Goal: Task Accomplishment & Management: Manage account settings

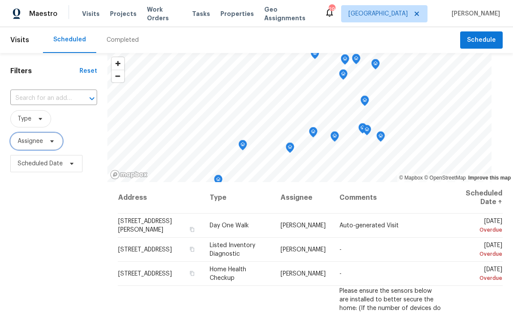
click at [50, 144] on icon at bounding box center [52, 141] width 7 height 7
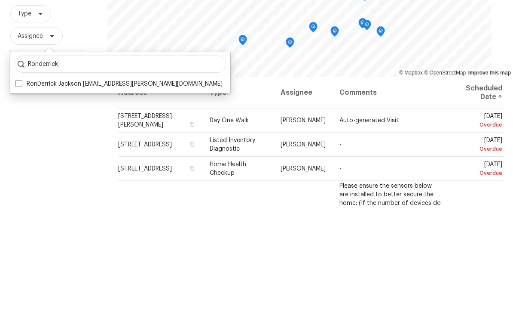
type input "Ronderrick"
click at [42, 184] on label "RonDerrick Jackson [EMAIL_ADDRESS][PERSON_NAME][DOMAIN_NAME]" at bounding box center [118, 188] width 207 height 9
click at [21, 184] on input "RonDerrick Jackson [EMAIL_ADDRESS][PERSON_NAME][DOMAIN_NAME]" at bounding box center [18, 187] width 6 height 6
checkbox input "true"
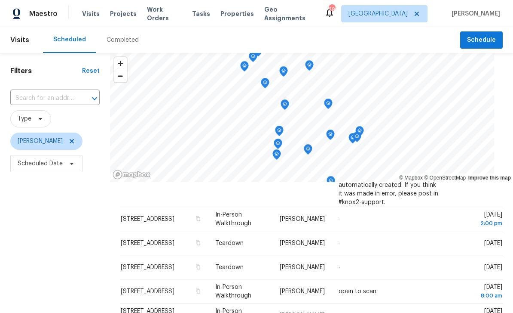
scroll to position [78, 0]
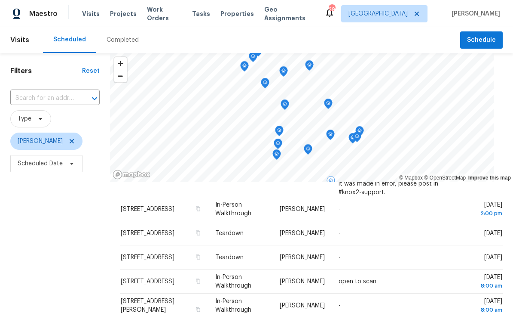
click at [0, 0] on div at bounding box center [0, 0] width 0 height 0
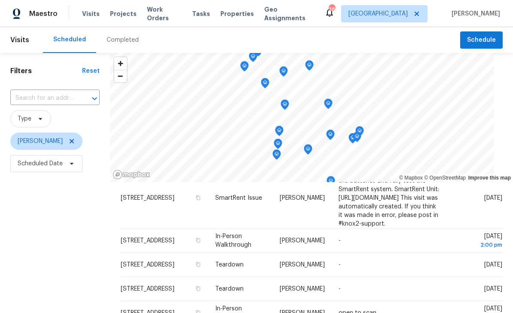
scroll to position [49, 0]
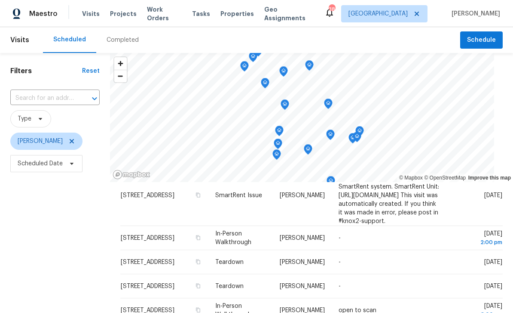
click at [0, 0] on span at bounding box center [0, 0] width 0 height 0
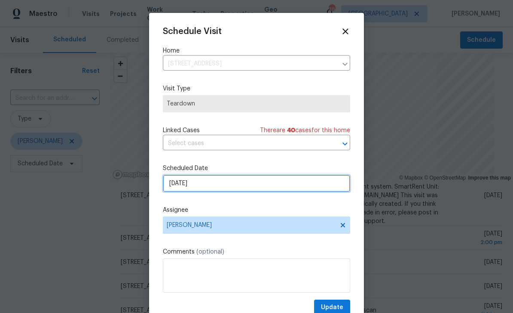
click at [290, 187] on input "[DATE]" at bounding box center [256, 183] width 187 height 17
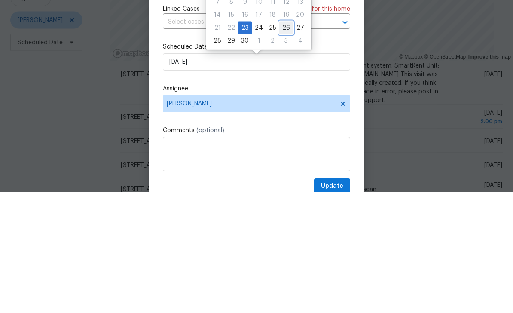
click at [281, 143] on div "26" at bounding box center [287, 149] width 14 height 12
type input "[DATE]"
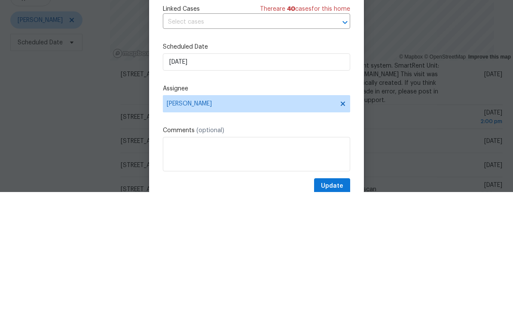
scroll to position [28, 0]
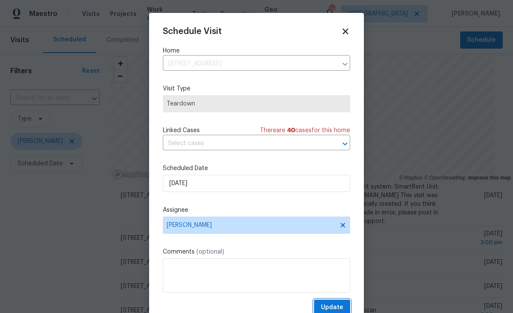
click at [340, 302] on button "Update" at bounding box center [332, 307] width 36 height 16
